Goal: Information Seeking & Learning: Learn about a topic

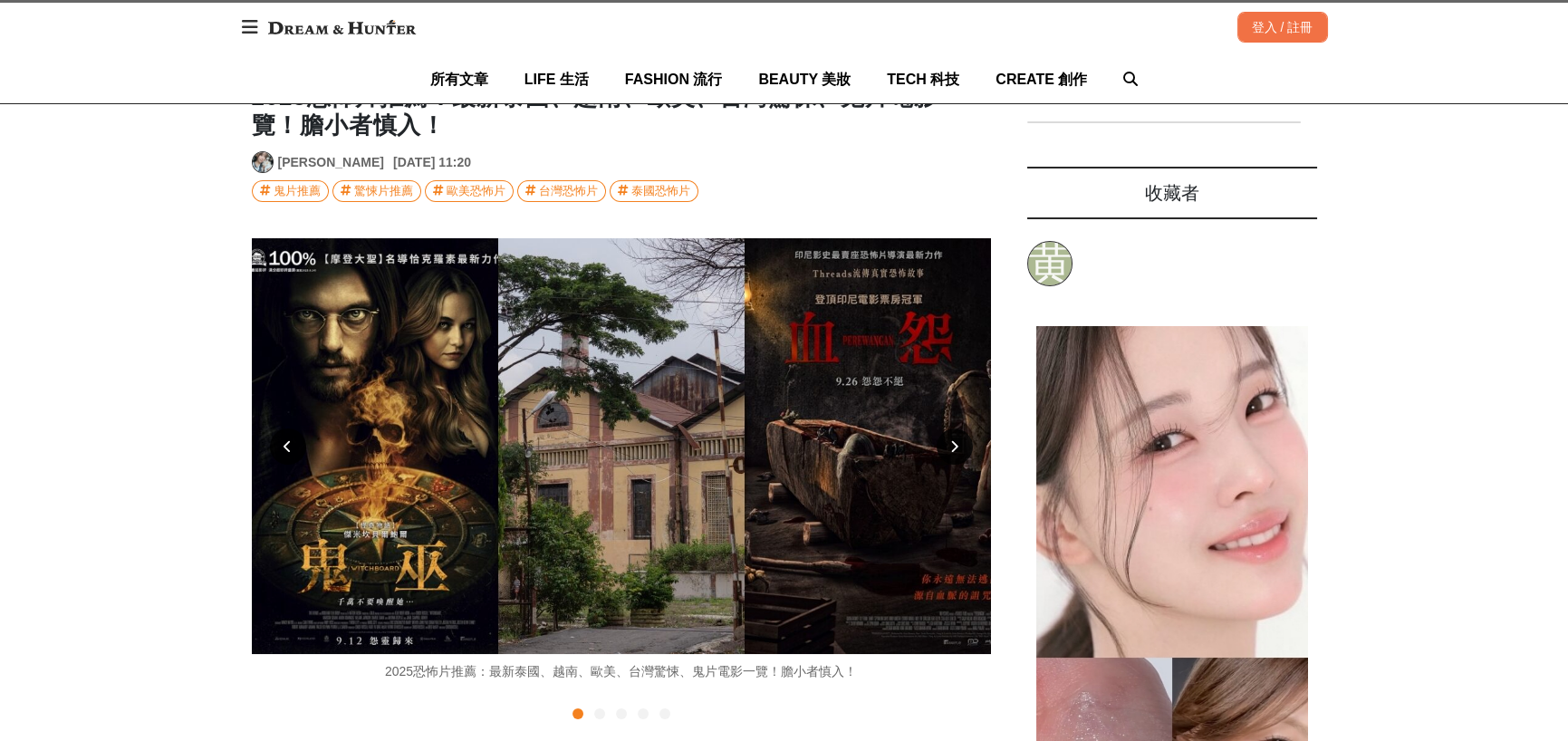
scroll to position [363, 0]
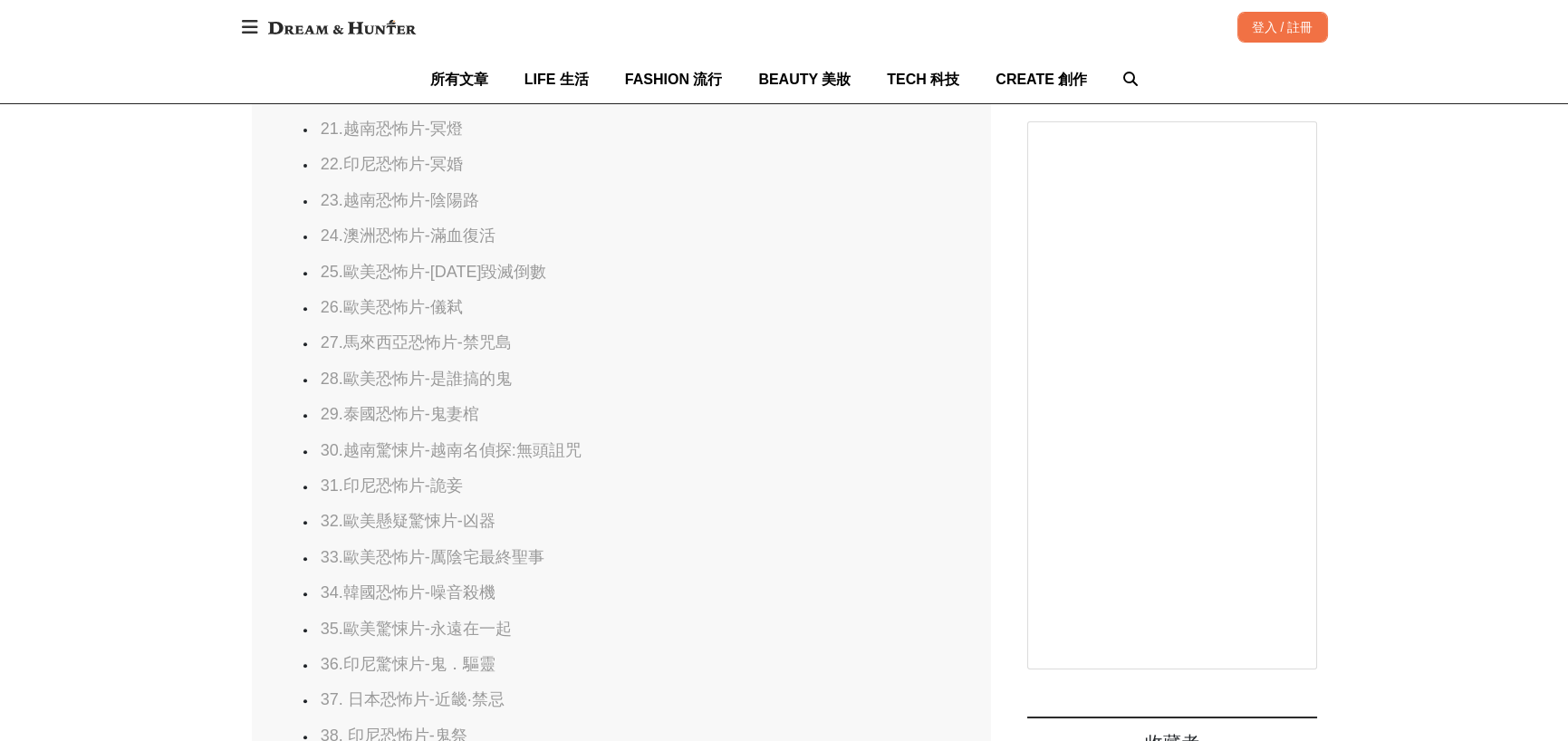
scroll to position [0, 1477]
click at [389, 662] on link "36.印尼驚悚片-鬼．驅靈" at bounding box center [408, 664] width 175 height 18
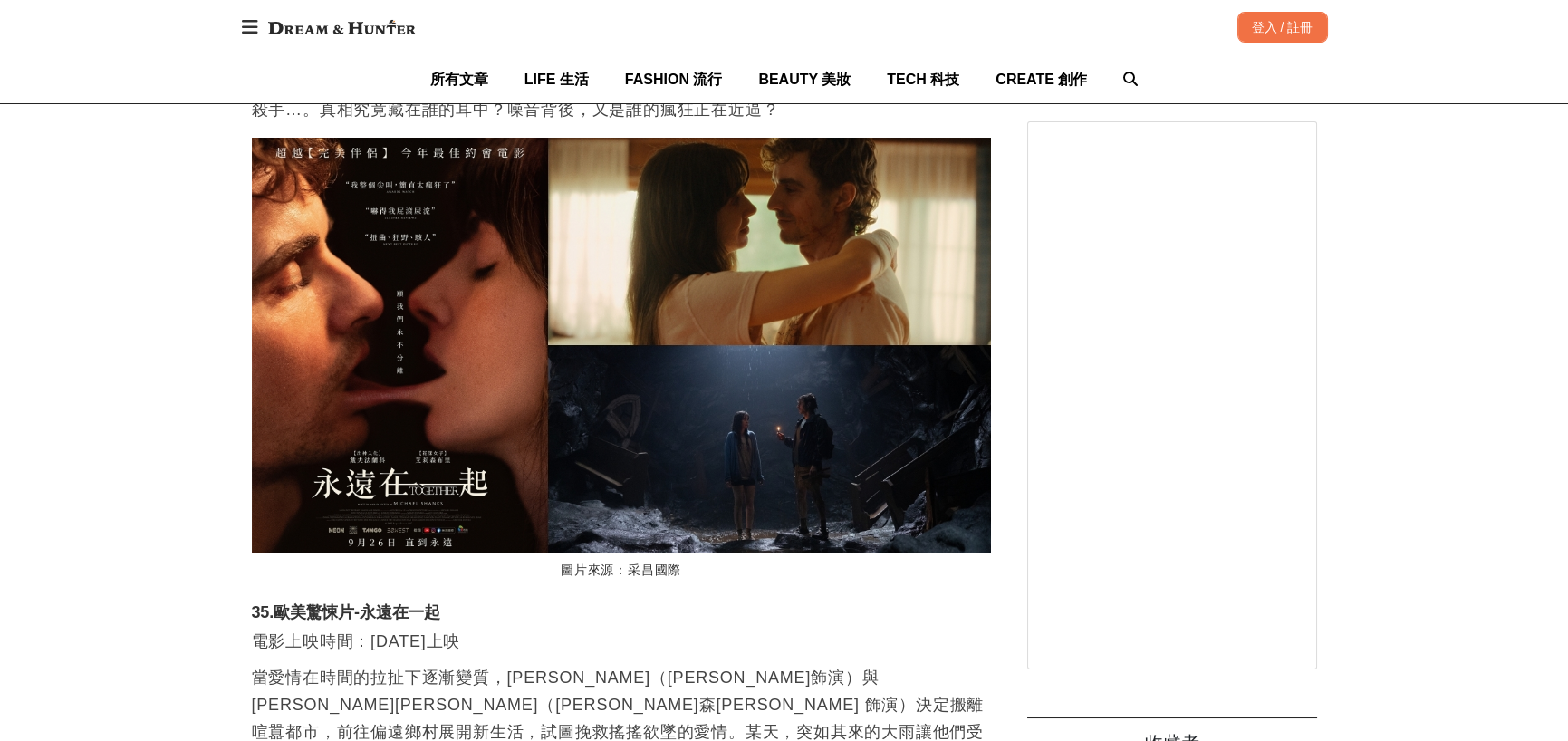
scroll to position [0, 2833]
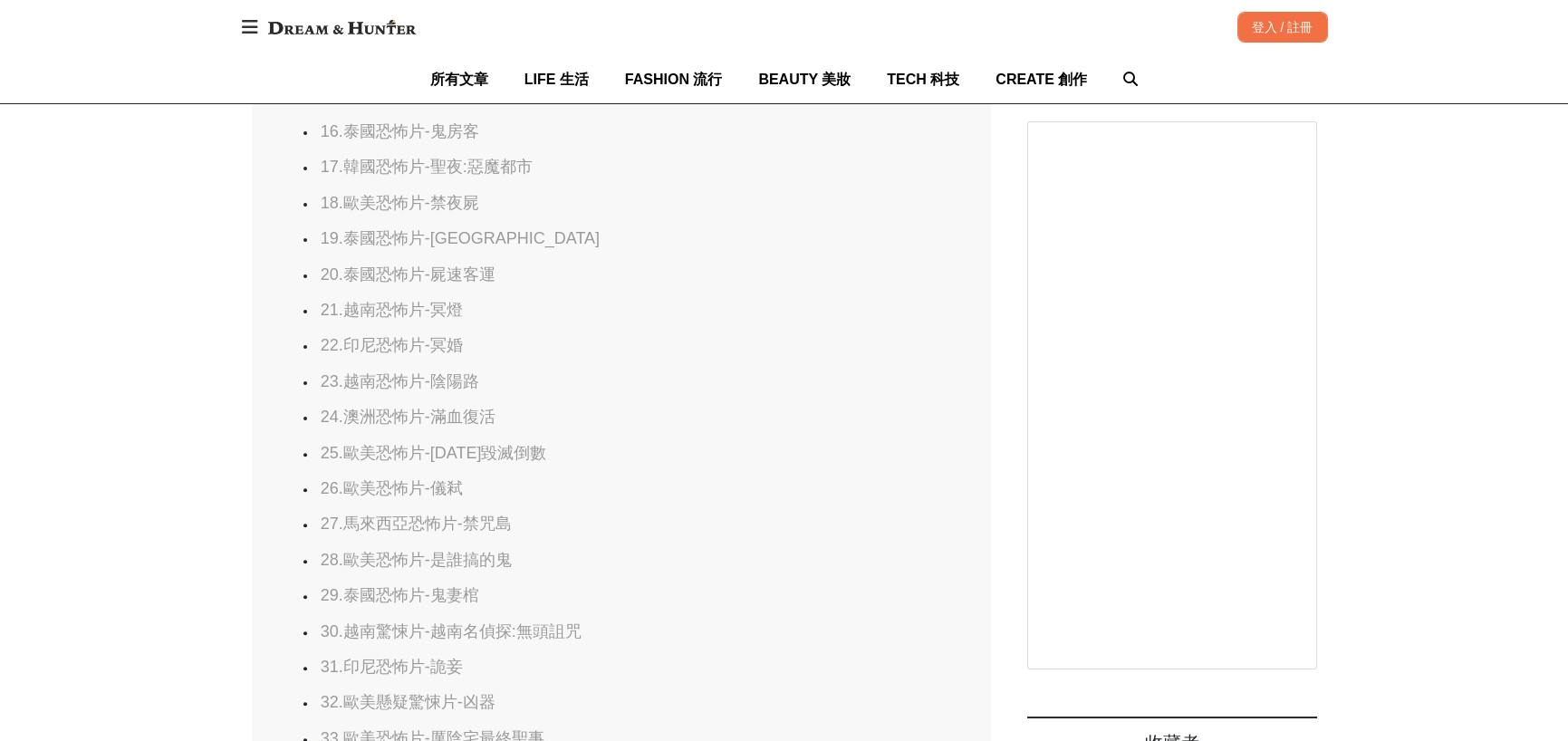
scroll to position [1812, 0]
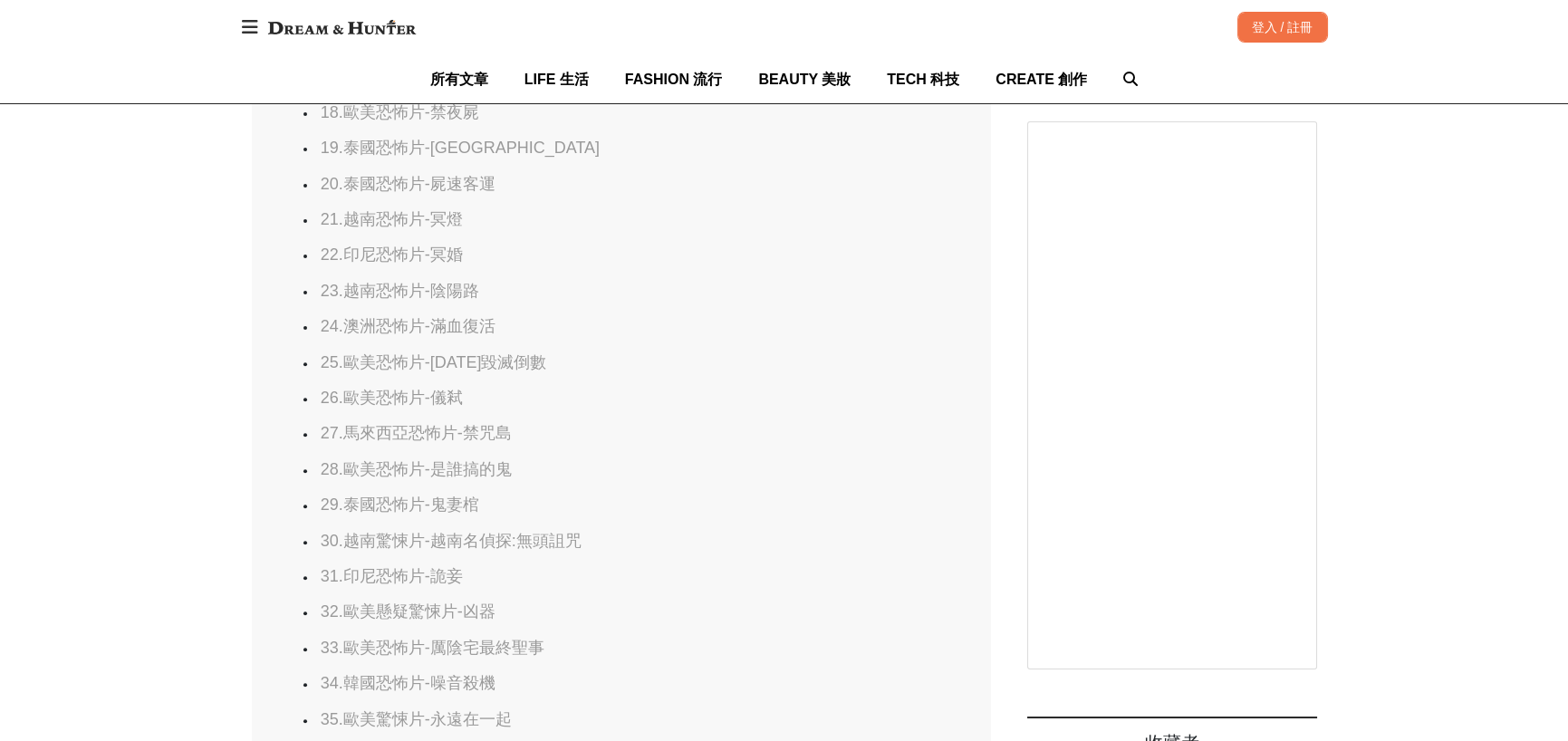
click at [413, 573] on link "31.印尼恐怖片-詭妾" at bounding box center [391, 575] width 143 height 18
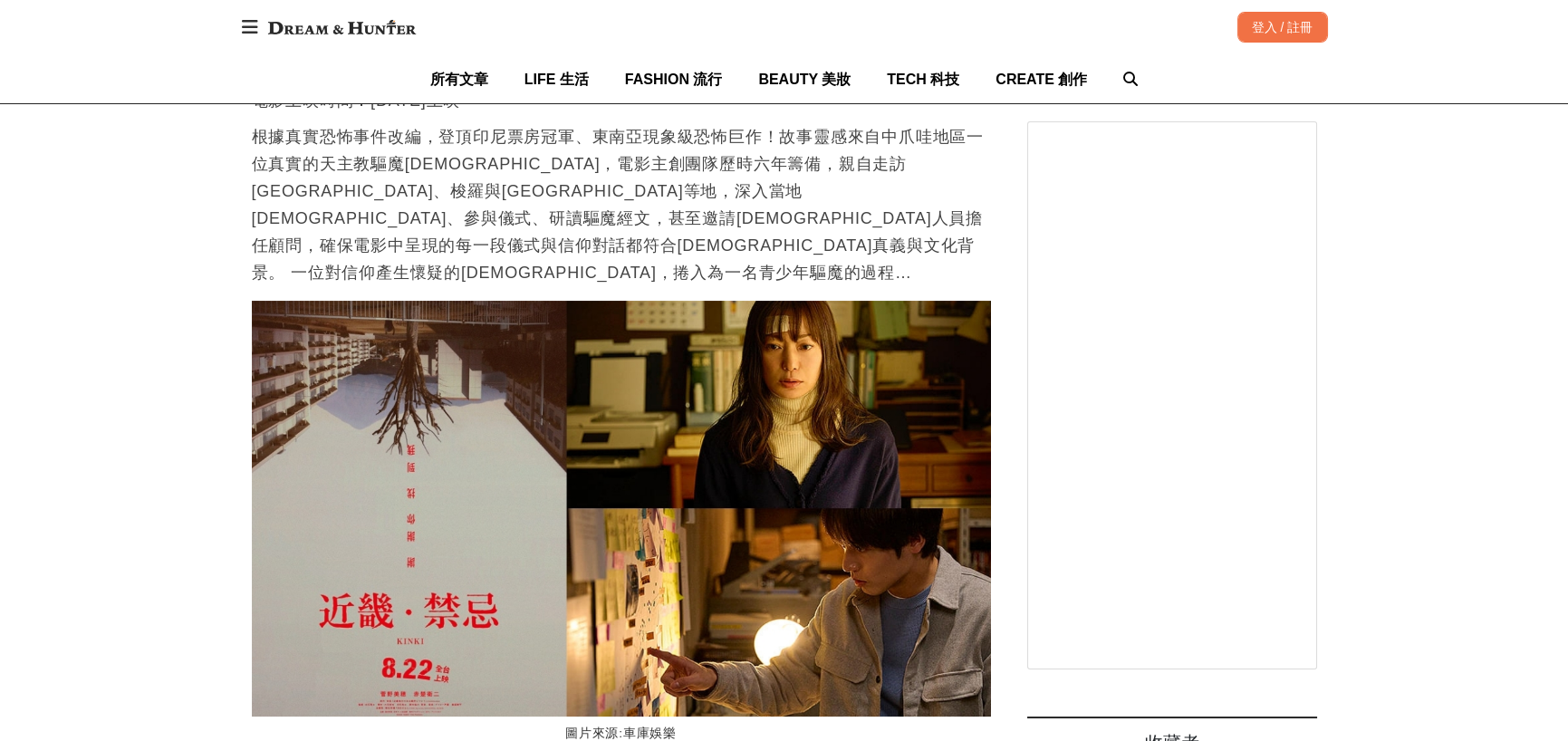
scroll to position [0, 0]
